Goal: Transaction & Acquisition: Purchase product/service

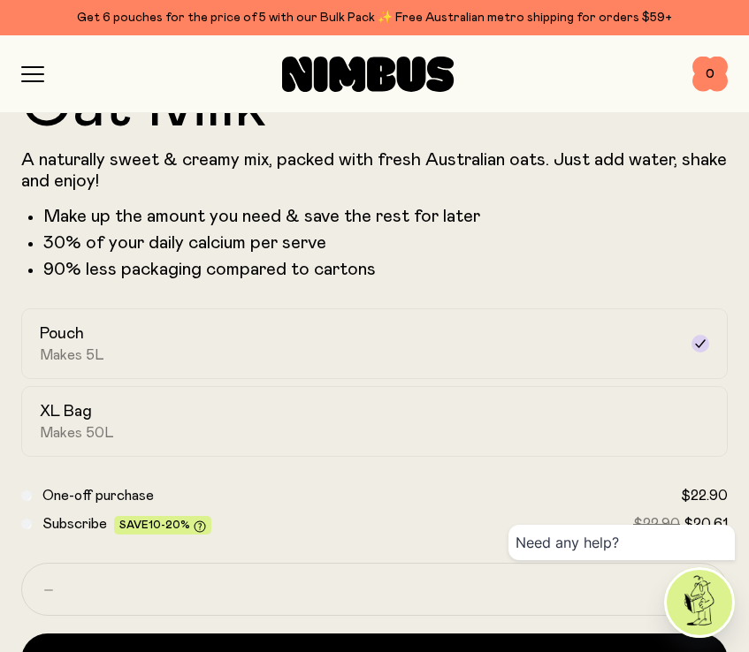
scroll to position [847, 0]
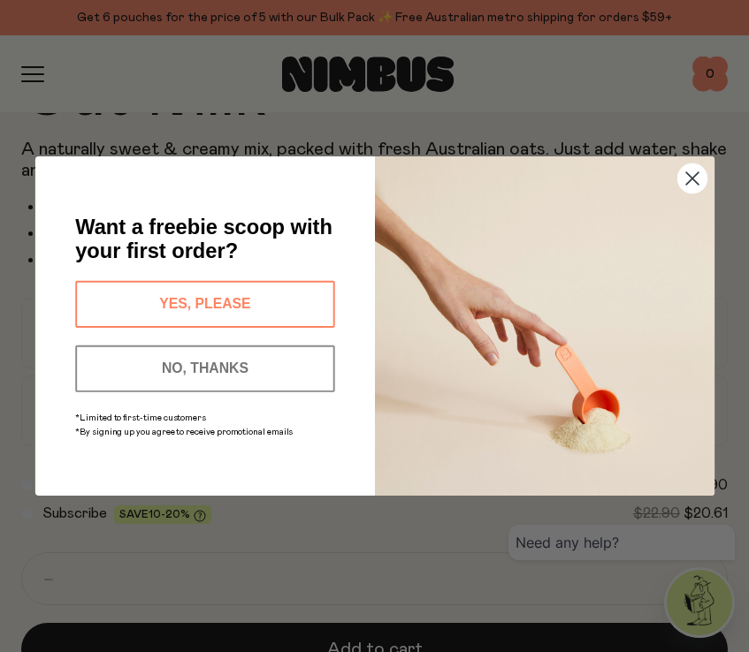
click at [693, 179] on circle "Close dialog" at bounding box center [691, 178] width 29 height 29
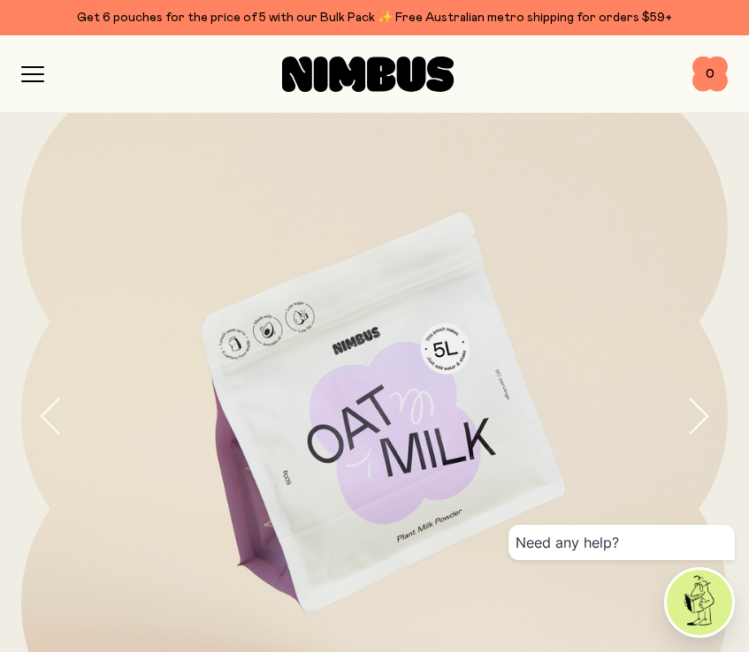
scroll to position [0, 0]
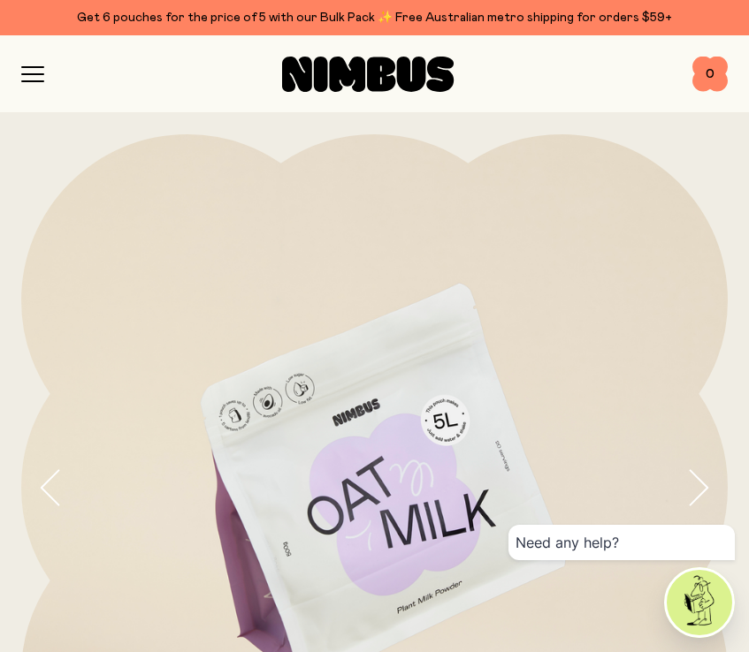
click at [22, 87] on div "Shop Mission FAQs Log In 0 0" at bounding box center [374, 73] width 706 height 77
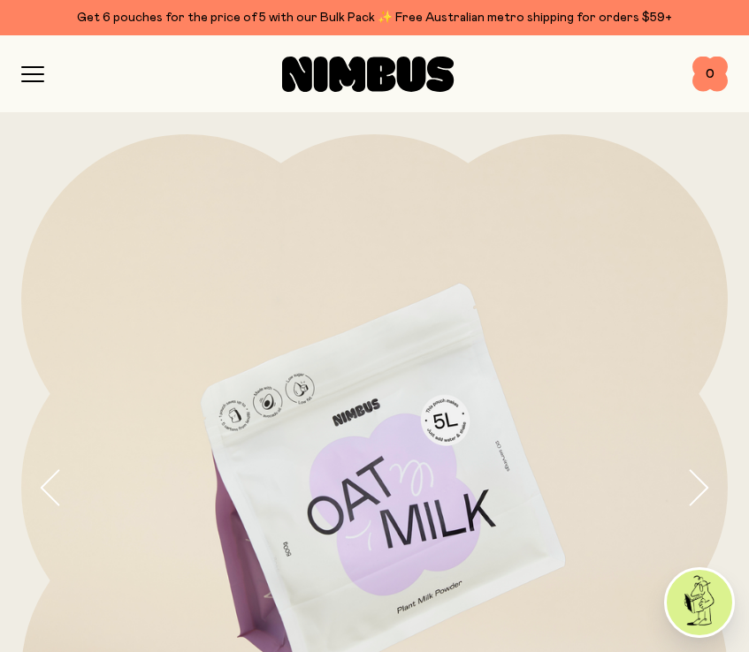
click at [32, 74] on icon "button" at bounding box center [32, 74] width 23 height 16
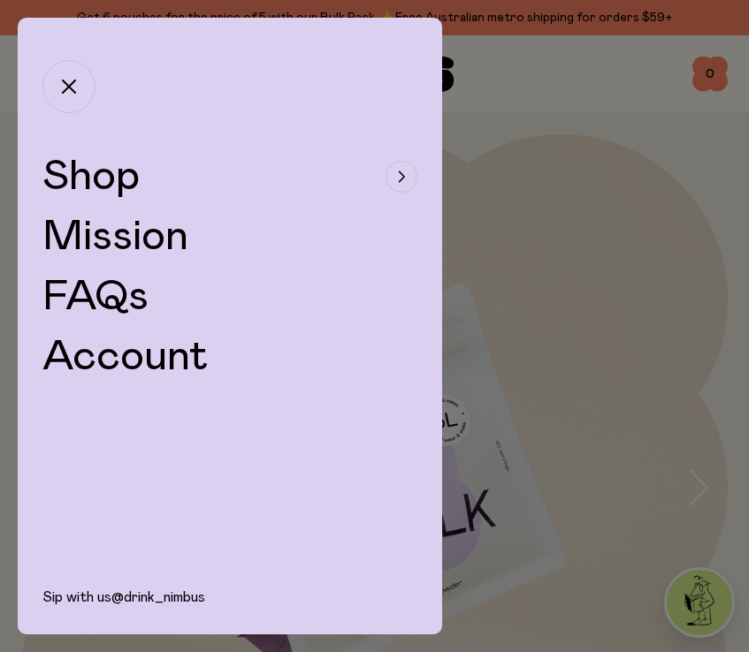
click at [79, 179] on span "Shop" at bounding box center [90, 177] width 97 height 42
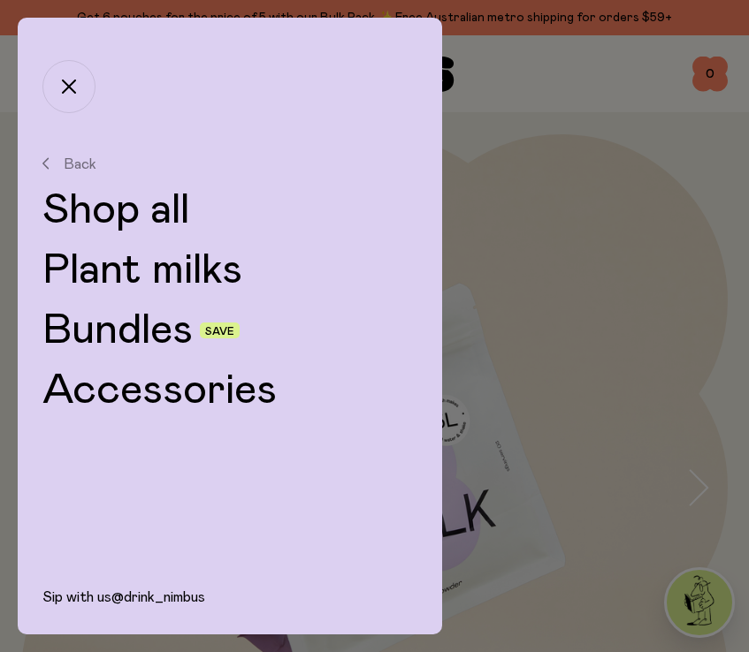
click at [95, 257] on link "Plant milks" at bounding box center [229, 270] width 375 height 42
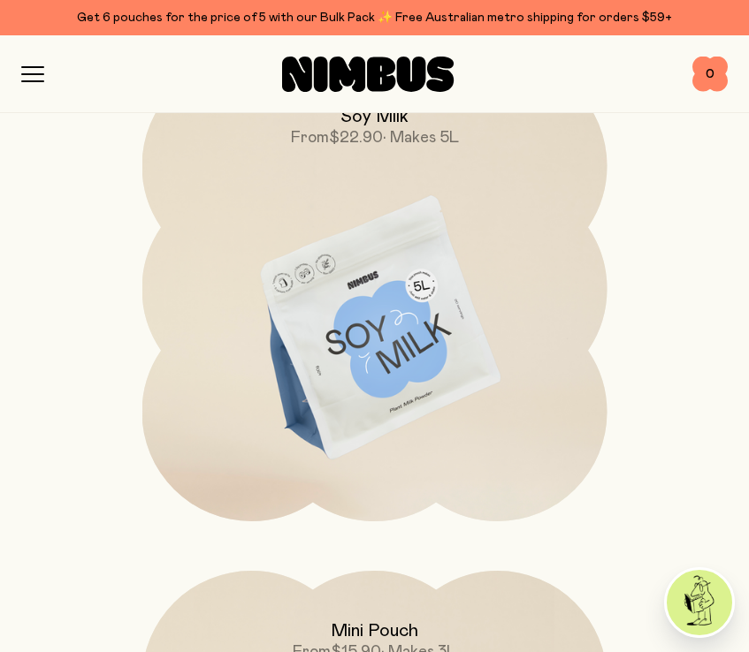
scroll to position [1331, 0]
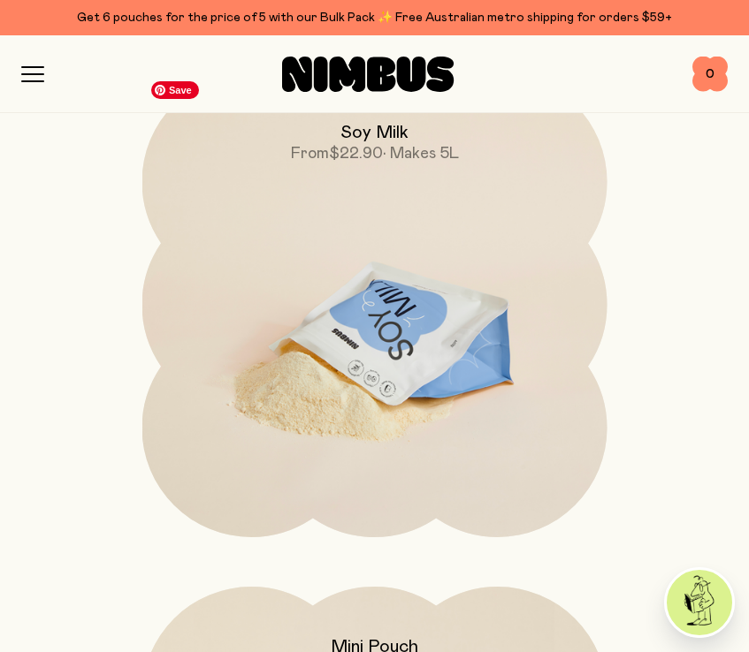
click at [342, 320] on img at bounding box center [374, 345] width 465 height 546
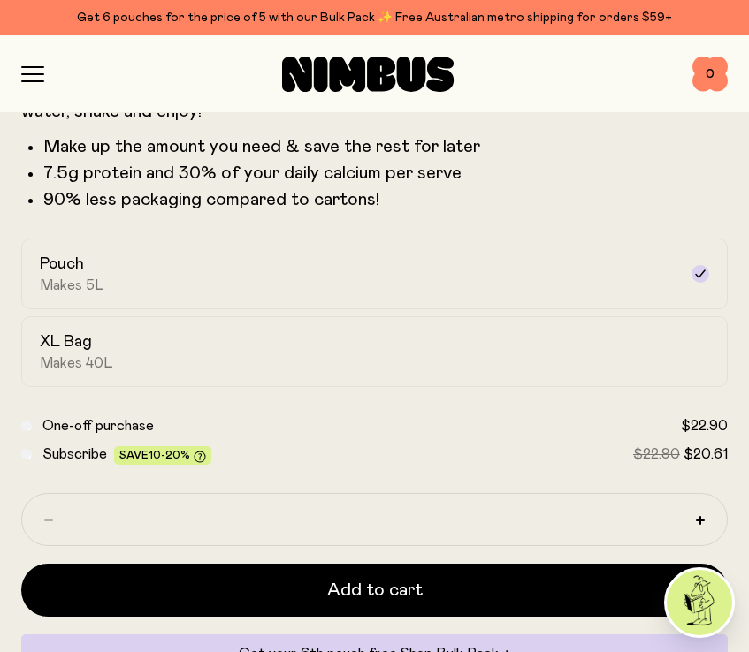
scroll to position [908, 0]
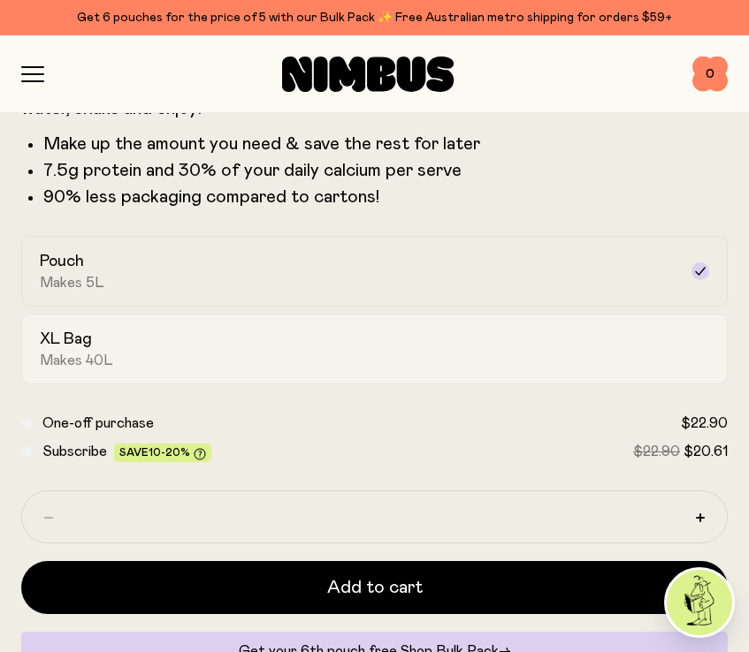
click at [315, 347] on div "XL Bag Makes 40L" at bounding box center [358, 349] width 637 height 41
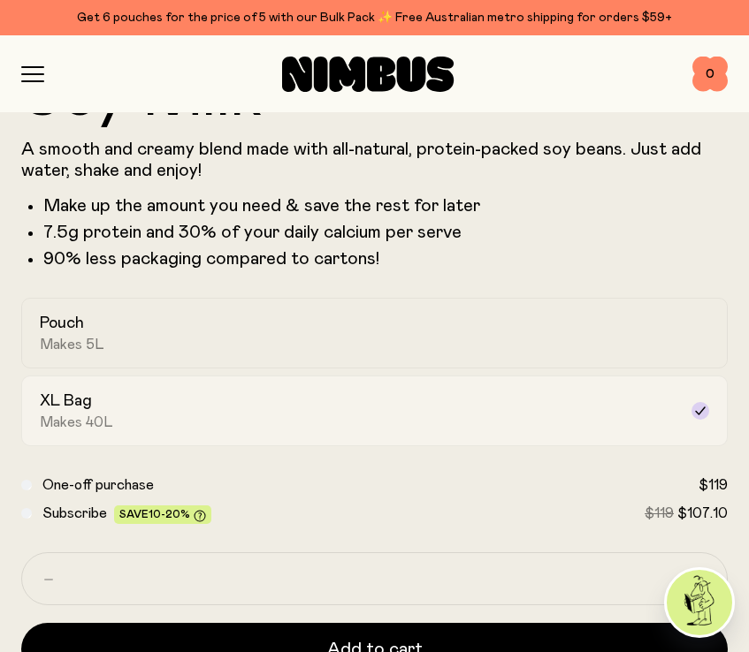
scroll to position [842, 0]
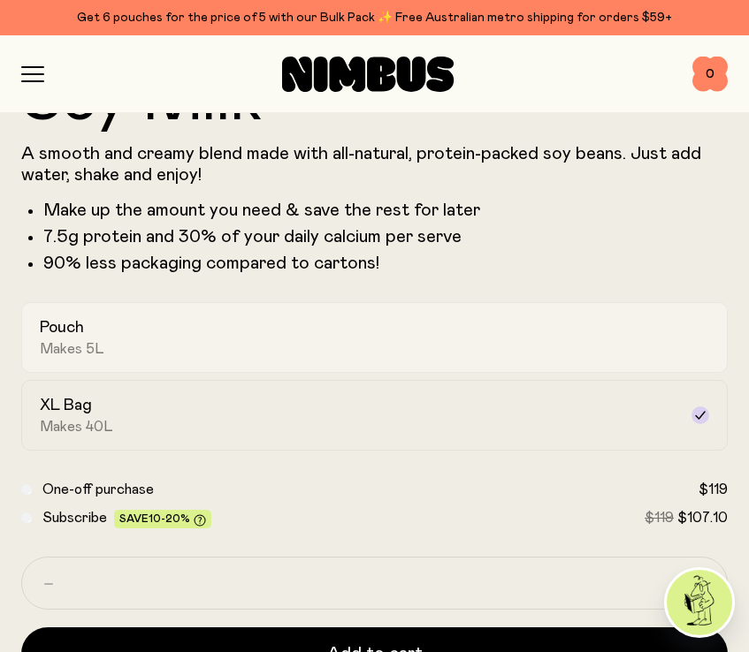
click at [315, 349] on div "Pouch Makes 5L" at bounding box center [358, 337] width 637 height 41
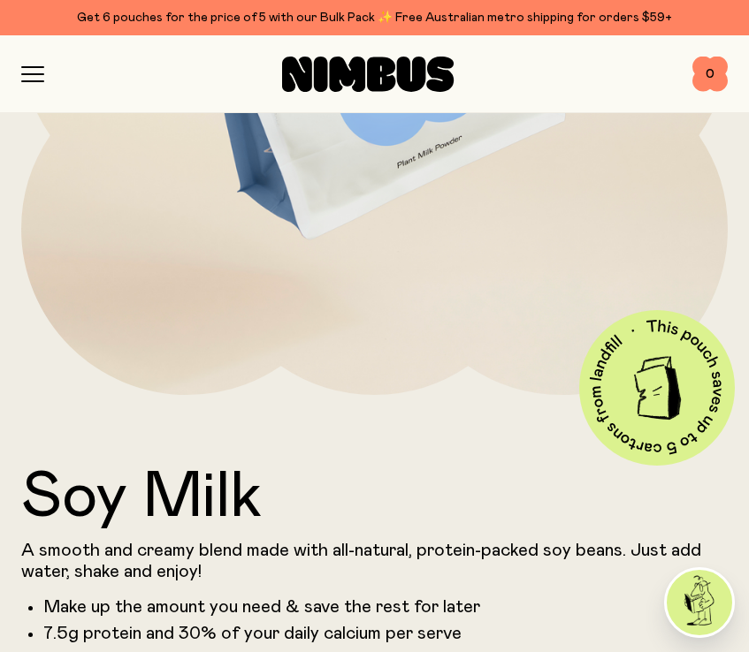
scroll to position [315, 0]
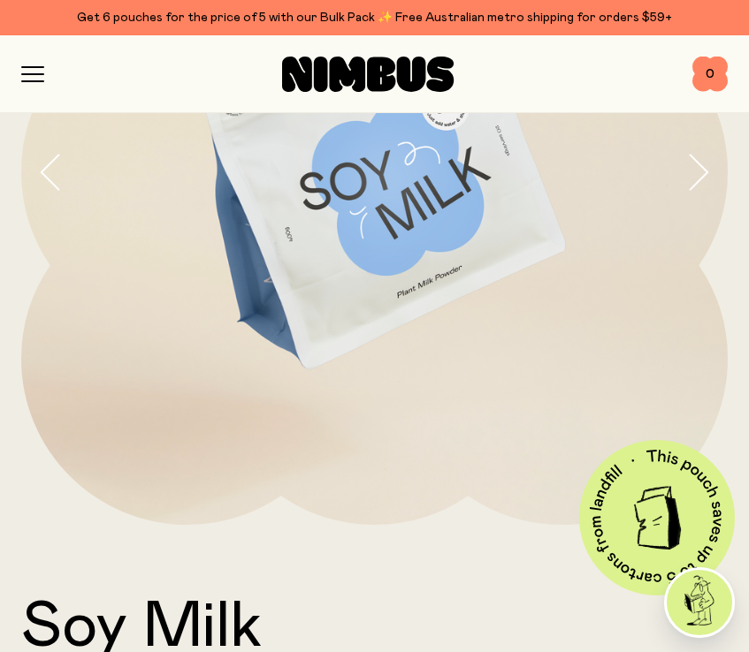
click at [28, 78] on icon "button" at bounding box center [32, 74] width 23 height 16
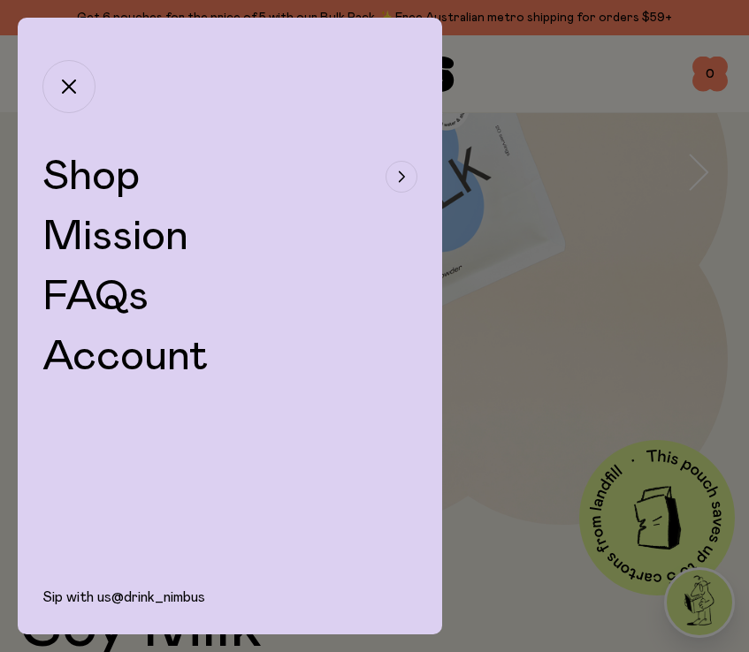
click at [103, 189] on span "Shop" at bounding box center [90, 177] width 97 height 42
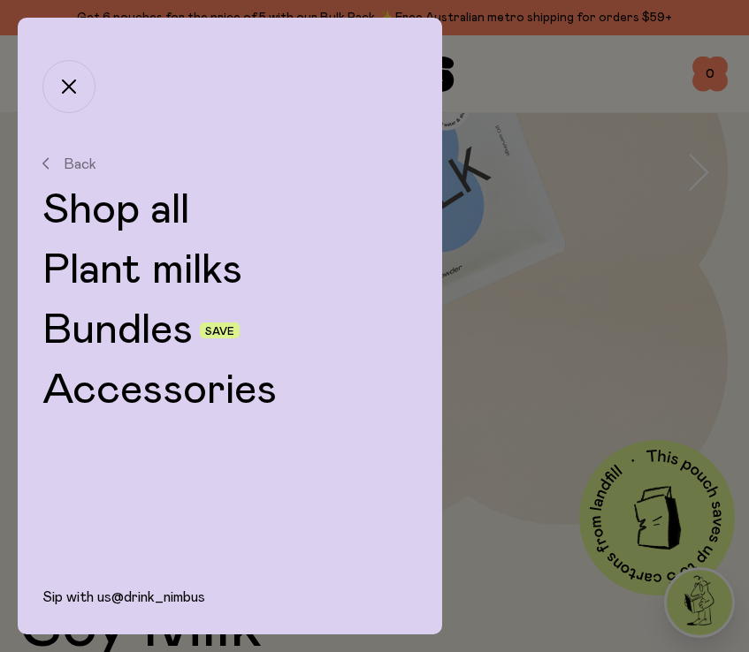
click at [134, 408] on link "Accessories" at bounding box center [229, 390] width 375 height 42
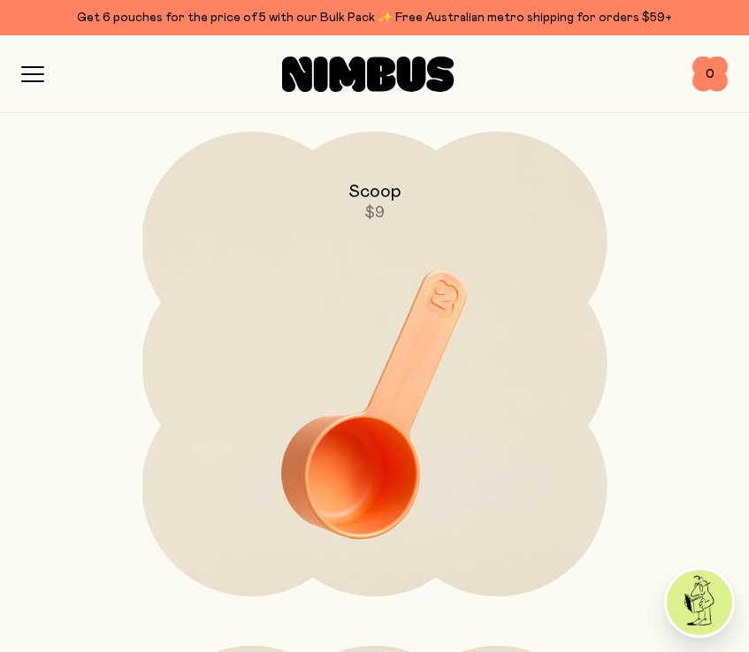
scroll to position [231, 0]
